Goal: Browse casually: Explore the website without a specific task or goal

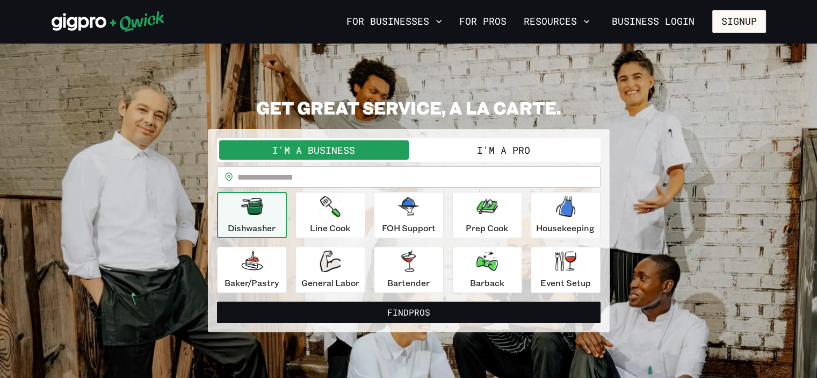
click at [496, 147] on button "I'm a Pro" at bounding box center [504, 149] width 190 height 19
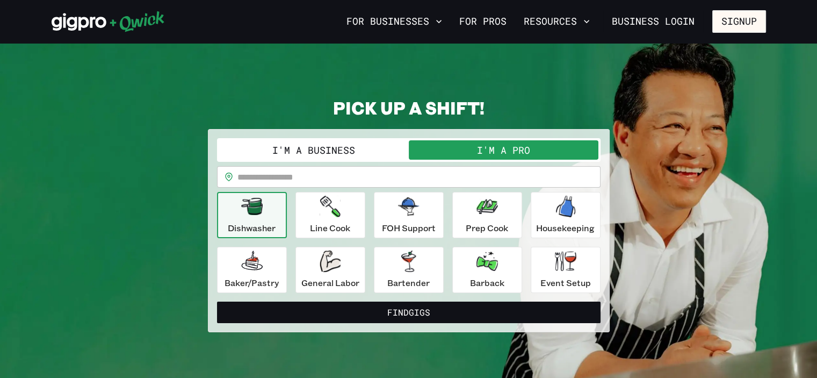
click at [342, 149] on button "I'm a Business" at bounding box center [314, 149] width 190 height 19
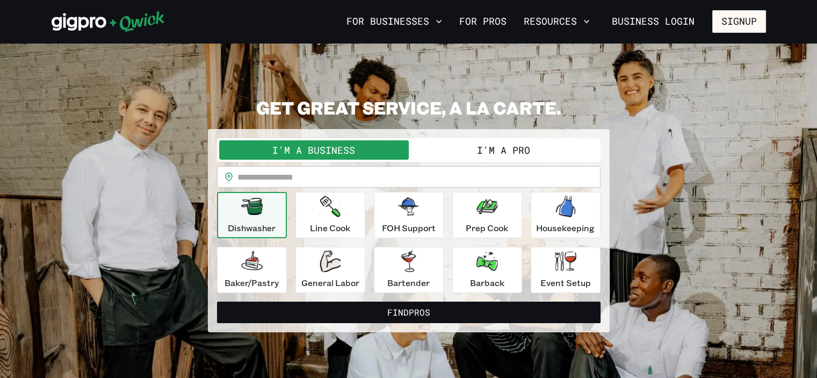
click at [473, 149] on button "I'm a Pro" at bounding box center [504, 149] width 190 height 19
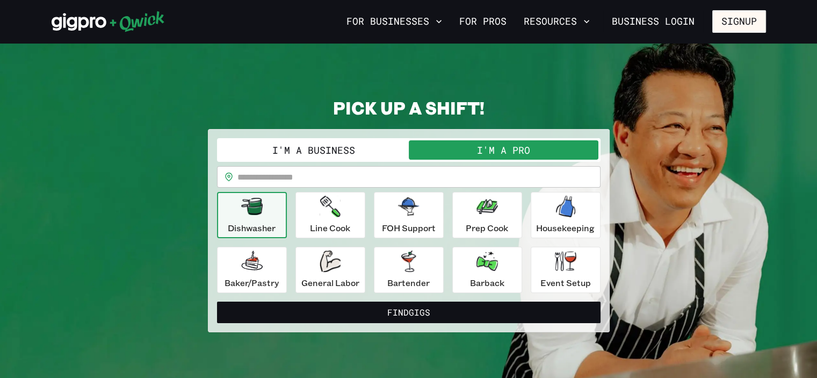
click at [363, 147] on button "I'm a Business" at bounding box center [314, 149] width 190 height 19
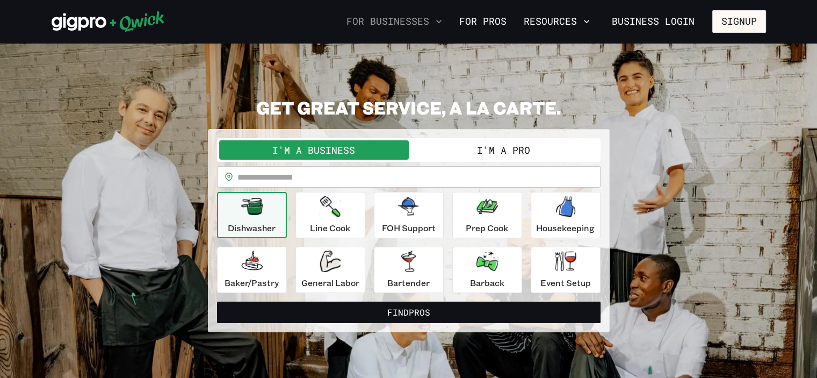
click at [441, 19] on icon "button" at bounding box center [439, 21] width 11 height 11
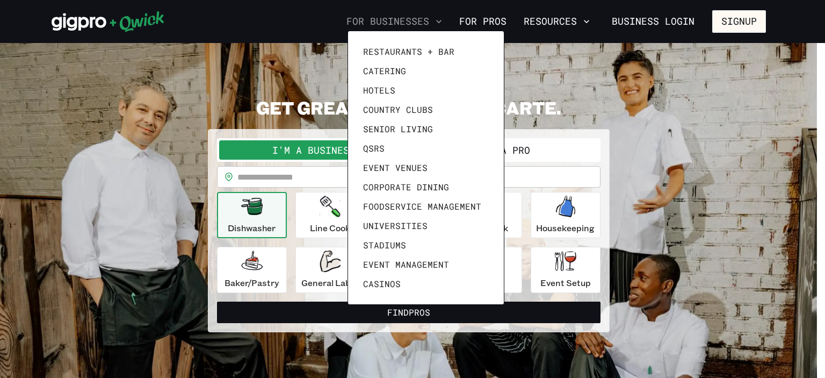
click at [441, 19] on div at bounding box center [412, 189] width 825 height 378
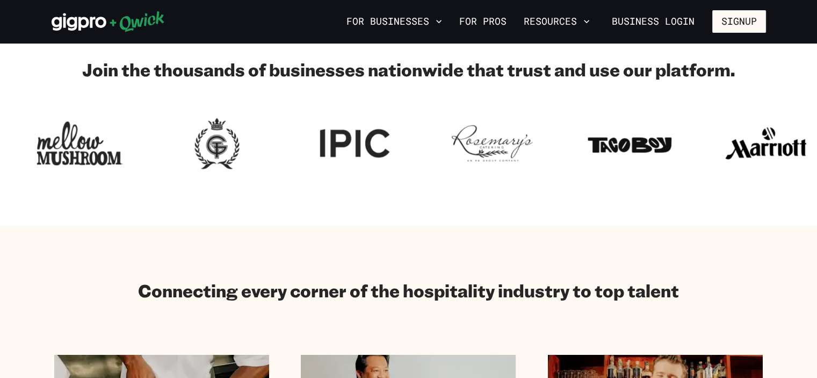
scroll to position [322, 0]
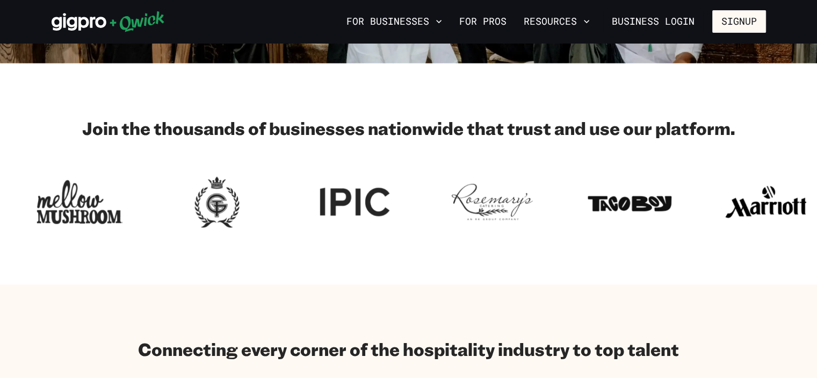
drag, startPoint x: 391, startPoint y: 191, endPoint x: 499, endPoint y: 196, distance: 108.1
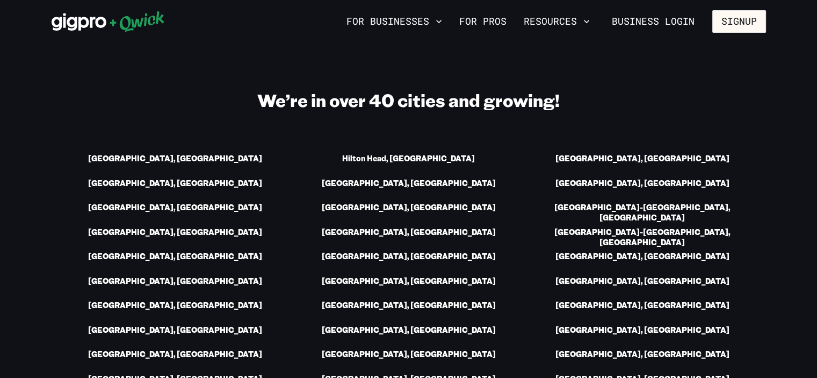
scroll to position [1397, 0]
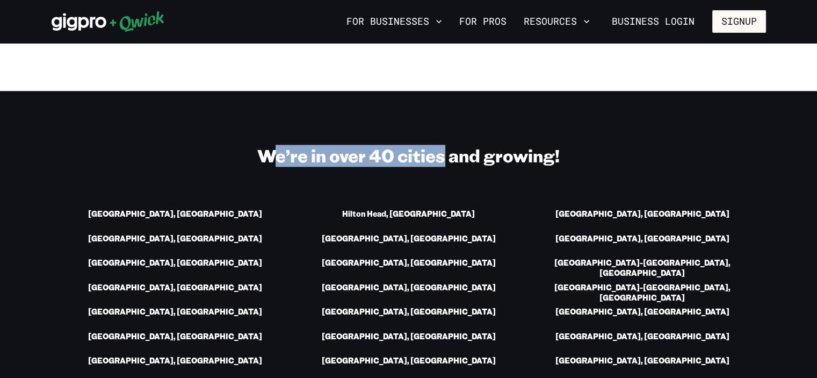
drag, startPoint x: 275, startPoint y: 159, endPoint x: 441, endPoint y: 153, distance: 166.1
click at [441, 153] on h2 "We’re in over 40 cities and growing!" at bounding box center [409, 155] width 715 height 21
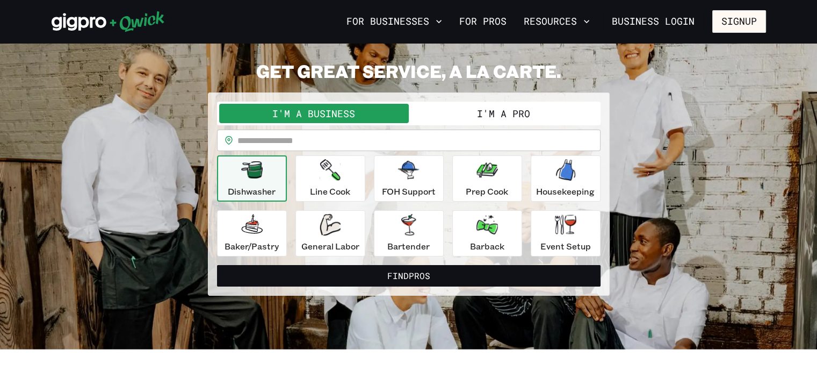
scroll to position [0, 0]
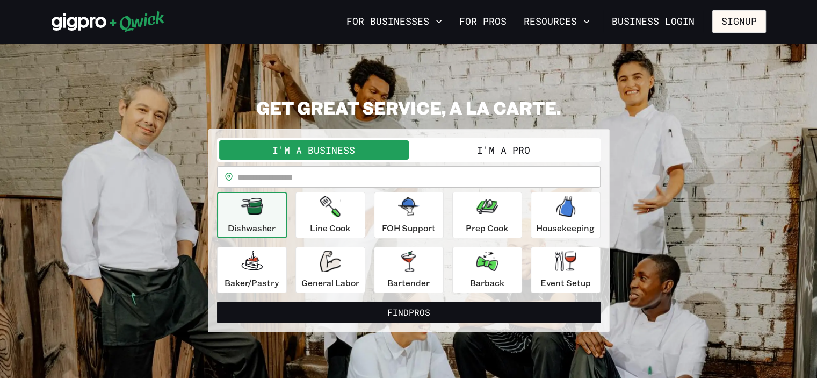
click at [444, 147] on button "I'm a Pro" at bounding box center [504, 149] width 190 height 19
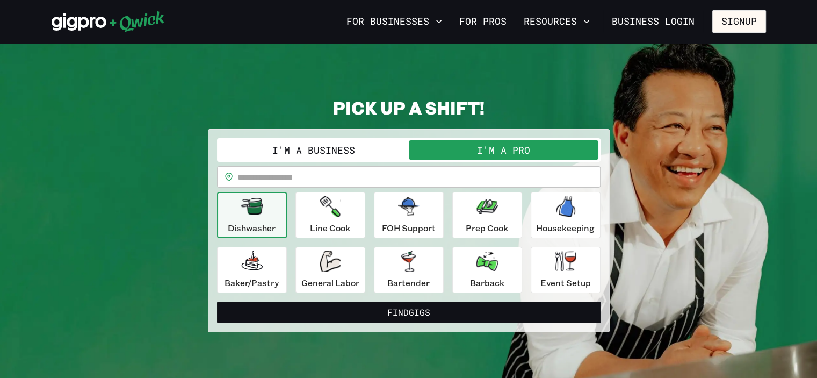
click at [348, 150] on button "I'm a Business" at bounding box center [314, 149] width 190 height 19
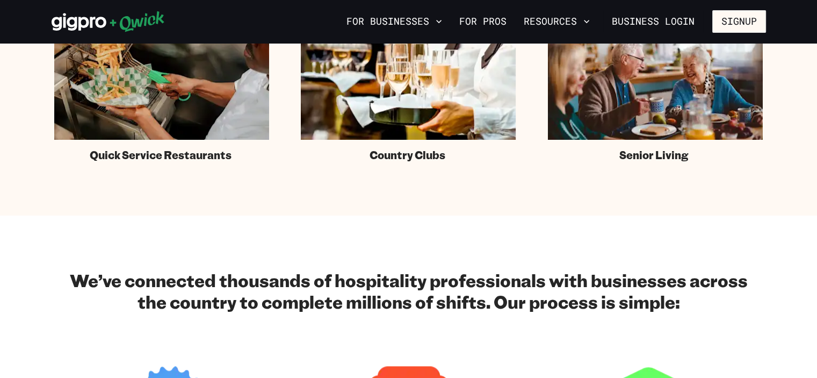
scroll to position [1075, 0]
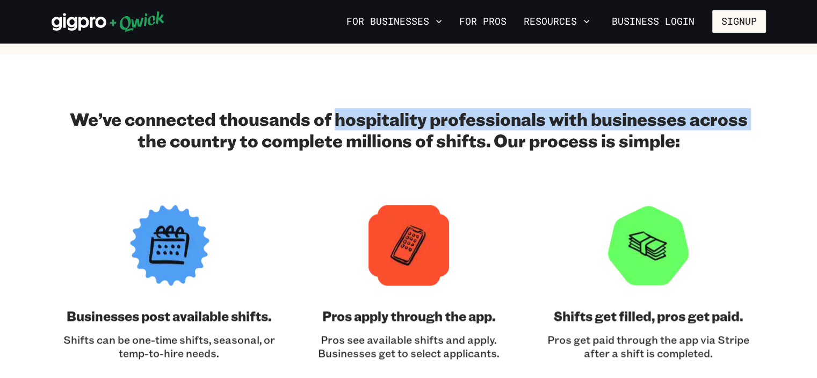
drag, startPoint x: 98, startPoint y: 131, endPoint x: 335, endPoint y: 128, distance: 236.5
click at [335, 128] on h2 "We’ve connected thousands of hospitality professionals with businesses across t…" at bounding box center [408, 129] width 693 height 43
click at [335, 129] on h2 "We’ve connected thousands of hospitality professionals with businesses across t…" at bounding box center [408, 129] width 693 height 43
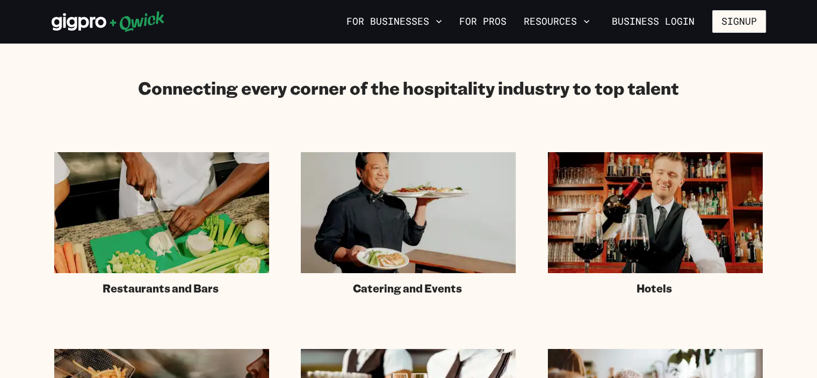
scroll to position [484, 0]
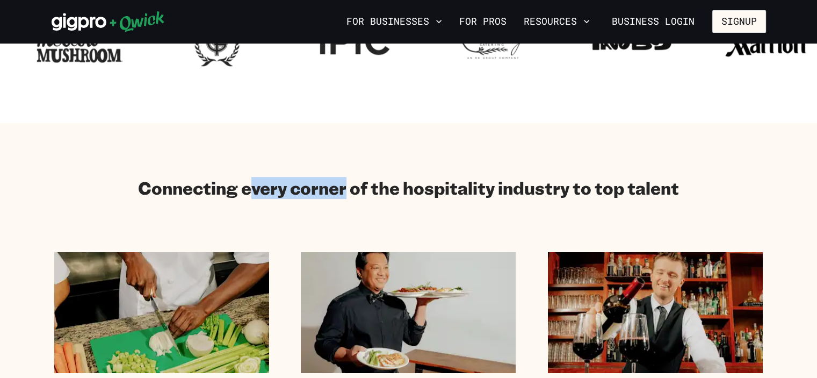
drag, startPoint x: 348, startPoint y: 193, endPoint x: 251, endPoint y: 195, distance: 96.8
click at [251, 195] on h2 "Connecting every corner of the hospitality industry to top talent" at bounding box center [408, 187] width 541 height 21
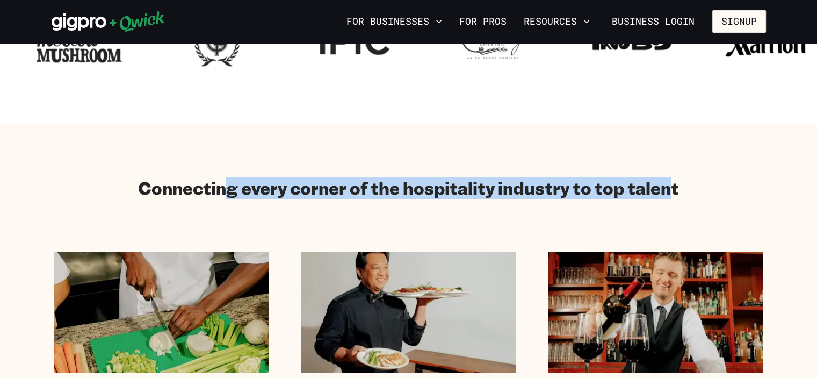
drag, startPoint x: 666, startPoint y: 184, endPoint x: 230, endPoint y: 196, distance: 436.5
click at [230, 196] on h2 "Connecting every corner of the hospitality industry to top talent" at bounding box center [408, 187] width 541 height 21
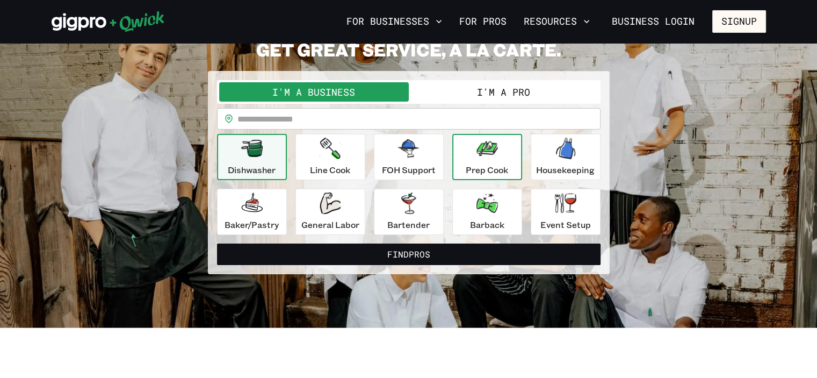
scroll to position [0, 0]
